Goal: Information Seeking & Learning: Learn about a topic

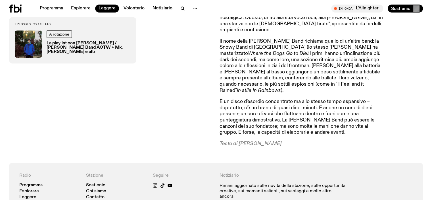
scroll to position [366, 0]
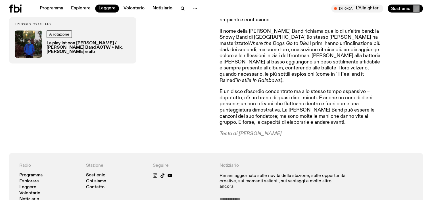
click at [270, 63] on font "I primi hanno un'inclinazione più dark dei secondi, ma come loro, una sezione r…" at bounding box center [300, 62] width 161 height 42
click at [271, 58] on font "I primi hanno un'inclinazione più dark dei secondi, ma come loro, una sezione r…" at bounding box center [300, 62] width 161 height 42
click at [281, 91] on font "È un disco d'esordio concentrato ma allo stesso tempo espansivo – dopotutto, c'…" at bounding box center [297, 107] width 155 height 36
click at [278, 63] on font "I primi hanno un'inclinazione più dark dei secondi, ma come loro, una sezione r…" at bounding box center [300, 62] width 161 height 42
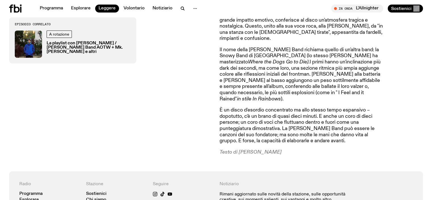
scroll to position [338, 0]
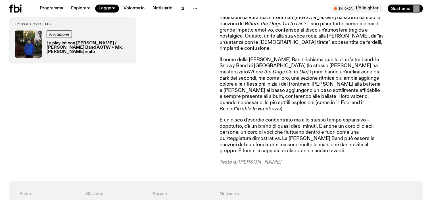
click at [277, 68] on font "Il nome della [PERSON_NAME] Band richiama quello di un'altra band: la Snowy Ban…" at bounding box center [299, 65] width 159 height 17
click at [276, 72] on font "I primi hanno un'inclinazione più dark dei secondi, ma come loro, una sezione r…" at bounding box center [300, 90] width 161 height 42
click at [333, 79] on font "I primi hanno un'inclinazione più dark dei secondi, ma come loro, una sezione r…" at bounding box center [300, 90] width 161 height 42
click at [287, 86] on font "I primi hanno un'inclinazione più dark dei secondi, ma come loro, una sezione r…" at bounding box center [300, 90] width 161 height 42
click at [285, 88] on font "I primi hanno un'inclinazione più dark dei secondi, ma come loro, una sezione r…" at bounding box center [300, 90] width 161 height 42
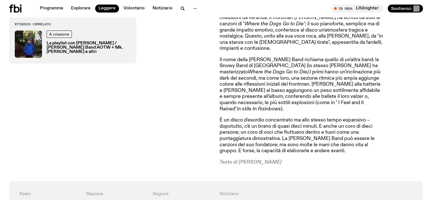
click at [298, 81] on font "I primi hanno un'inclinazione più dark dei secondi, ma come loro, una sezione r…" at bounding box center [300, 90] width 161 height 42
click at [309, 91] on font "I primi hanno un'inclinazione più dark dei secondi, ma come loro, una sezione r…" at bounding box center [300, 90] width 161 height 42
click at [303, 97] on font "I primi hanno un'inclinazione più dark dei secondi, ma come loro, una sezione r…" at bounding box center [300, 90] width 161 height 42
click at [300, 87] on font "I primi hanno un'inclinazione più dark dei secondi, ma come loro, una sezione r…" at bounding box center [300, 90] width 161 height 42
click at [296, 97] on font "I primi hanno un'inclinazione più dark dei secondi, ma come loro, una sezione r…" at bounding box center [300, 90] width 161 height 42
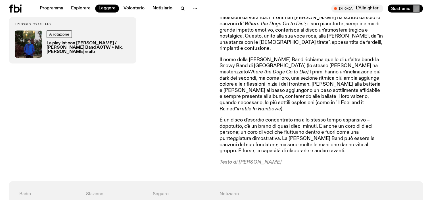
click at [295, 82] on font "I primi hanno un'inclinazione più dark dei secondi, ma come loro, una sezione r…" at bounding box center [300, 90] width 161 height 42
click at [299, 131] on p "È un disco d'esordio concentrato ma allo stesso tempo espansivo – dopotutto, c'…" at bounding box center [302, 135] width 164 height 37
click at [298, 134] on font "È un disco d'esordio concentrato ma allo stesso tempo espansivo – dopotutto, c'…" at bounding box center [297, 135] width 155 height 36
click at [278, 140] on font "È un disco d'esordio concentrato ma allo stesso tempo espansivo – dopotutto, c'…" at bounding box center [297, 135] width 155 height 36
click at [295, 139] on font "È un disco d'esordio concentrato ma allo stesso tempo espansivo – dopotutto, c'…" at bounding box center [297, 135] width 155 height 36
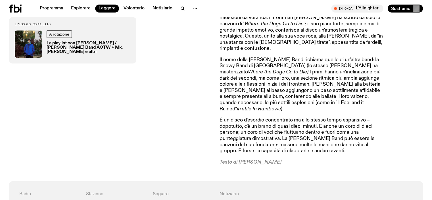
click at [316, 139] on font "È un disco d'esordio concentrato ma allo stesso tempo espansivo – dopotutto, c'…" at bounding box center [297, 135] width 155 height 36
click at [323, 139] on font "È un disco d'esordio concentrato ma allo stesso tempo espansivo – dopotutto, c'…" at bounding box center [297, 135] width 155 height 36
click at [300, 145] on font "È un disco d'esordio concentrato ma allo stesso tempo espansivo – dopotutto, c'…" at bounding box center [297, 135] width 155 height 36
click at [299, 147] on font "È un disco d'esordio concentrato ma allo stesso tempo espansivo – dopotutto, c'…" at bounding box center [297, 135] width 155 height 36
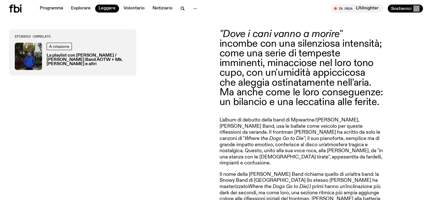
scroll to position [224, 0]
